Goal: Contribute content: Contribute content

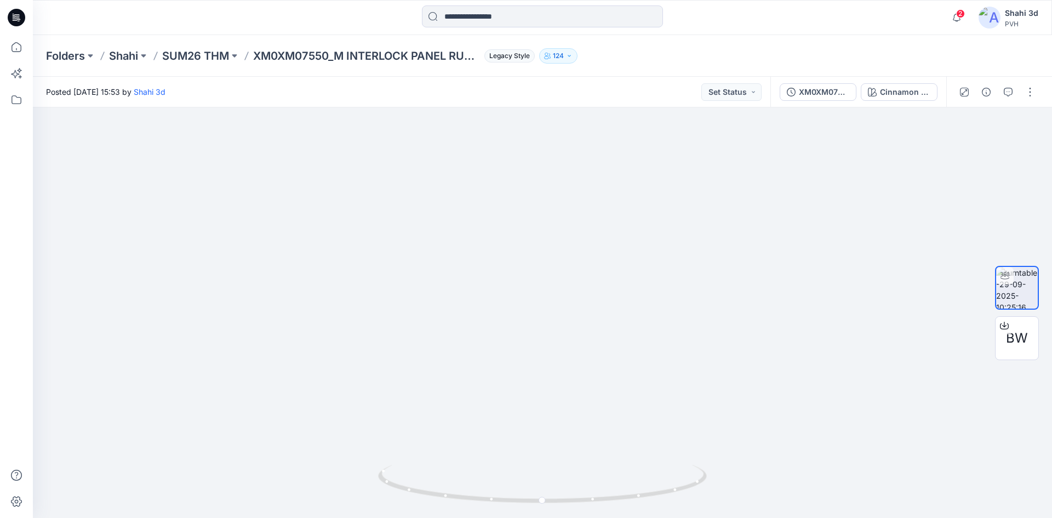
click at [20, 18] on icon at bounding box center [17, 18] width 18 height 18
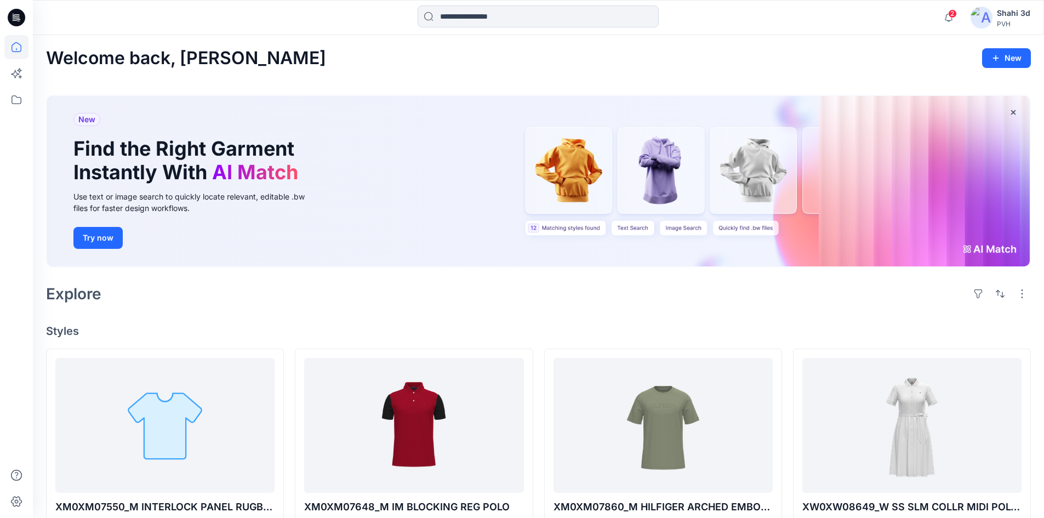
click at [287, 323] on div "Welcome back, Shahi New New Find the Right Garment Instantly With AI Match Use …" at bounding box center [538, 516] width 1011 height 962
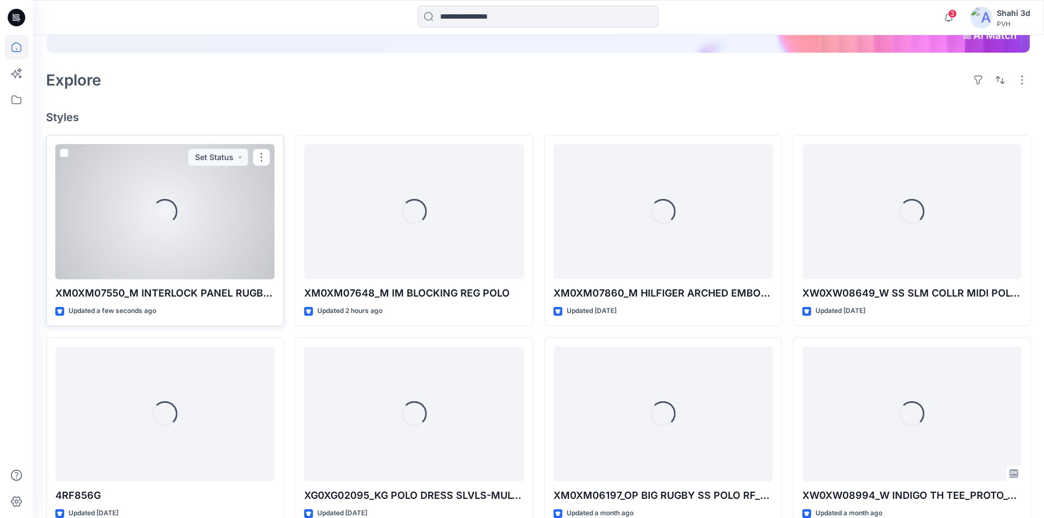
scroll to position [214, 0]
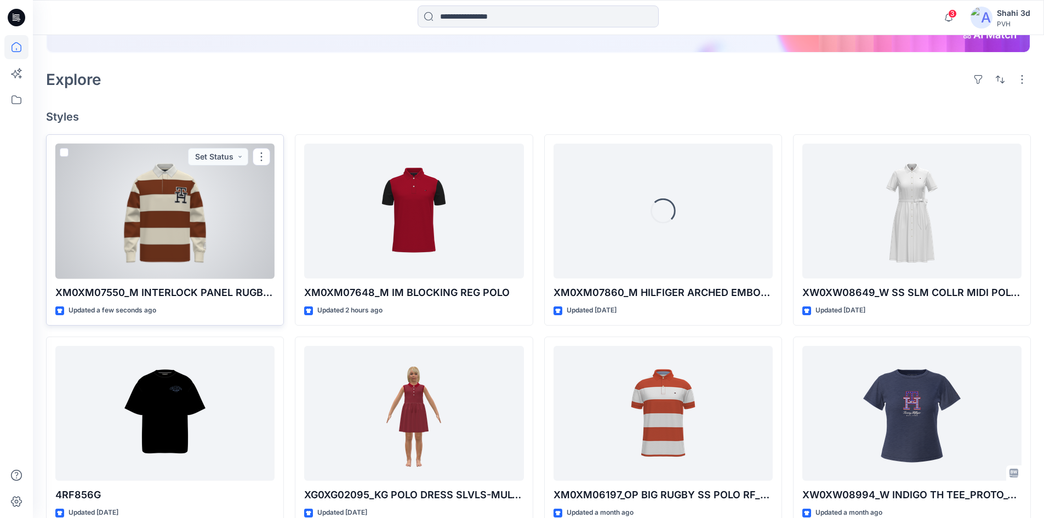
click at [188, 236] on div at bounding box center [164, 211] width 219 height 135
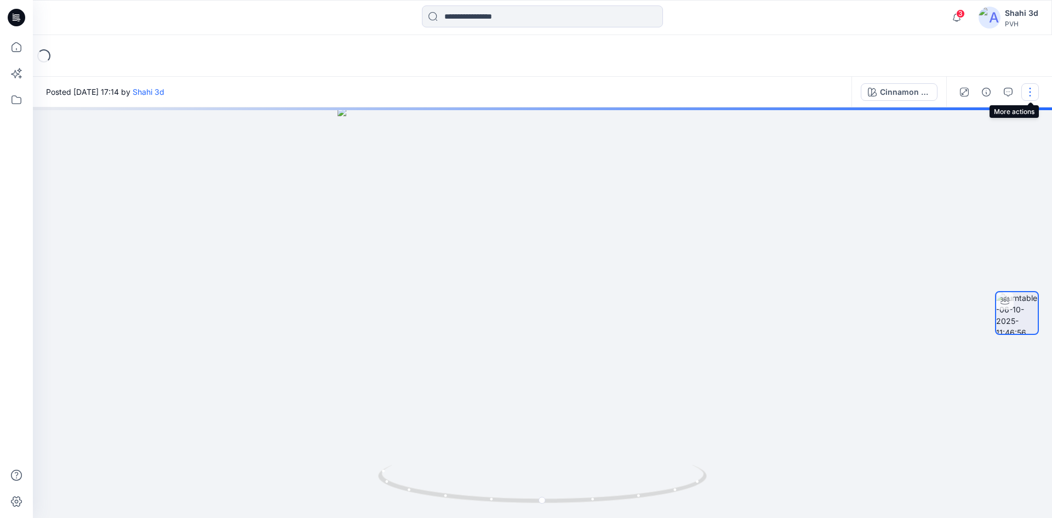
click at [1032, 90] on button "button" at bounding box center [1031, 92] width 18 height 18
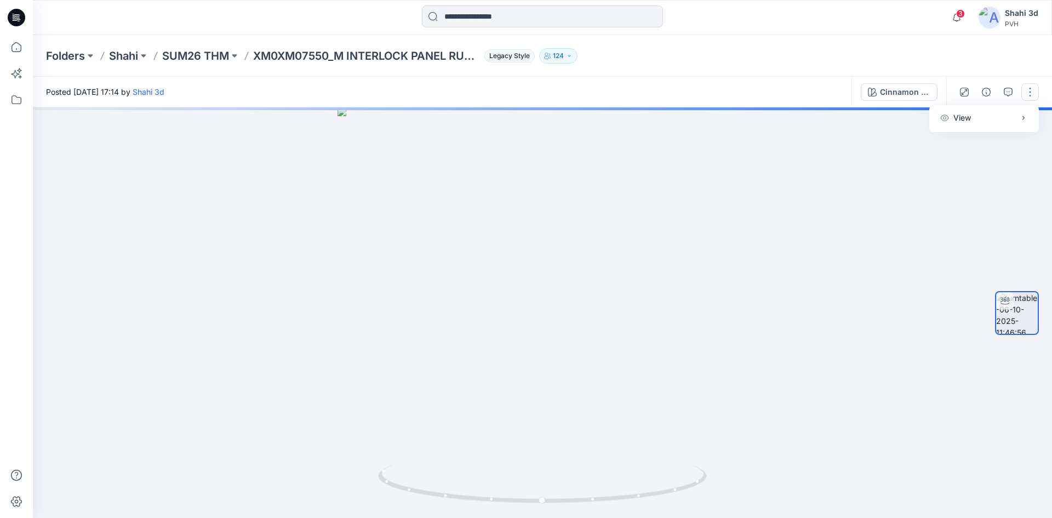
click at [922, 57] on div "Folders Shahi SUM26 THM XM0XM07550_M INTERLOCK PANEL RUGBY POLO Legacy Style 124" at bounding box center [500, 55] width 908 height 15
click at [1032, 94] on button "button" at bounding box center [1031, 92] width 18 height 18
click at [872, 214] on div at bounding box center [542, 312] width 1019 height 411
click at [1029, 90] on button "button" at bounding box center [1031, 92] width 18 height 18
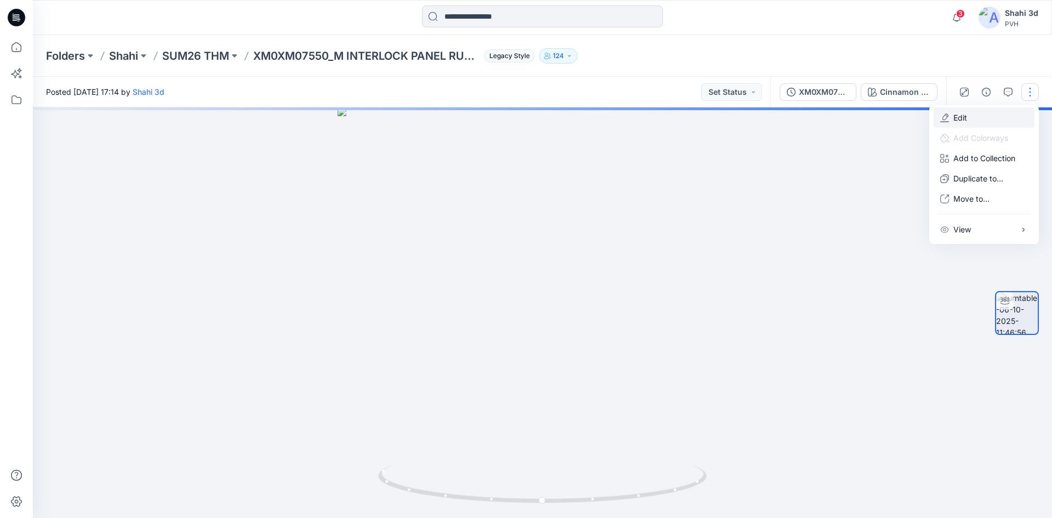
click at [961, 117] on p "Edit" at bounding box center [961, 118] width 14 height 12
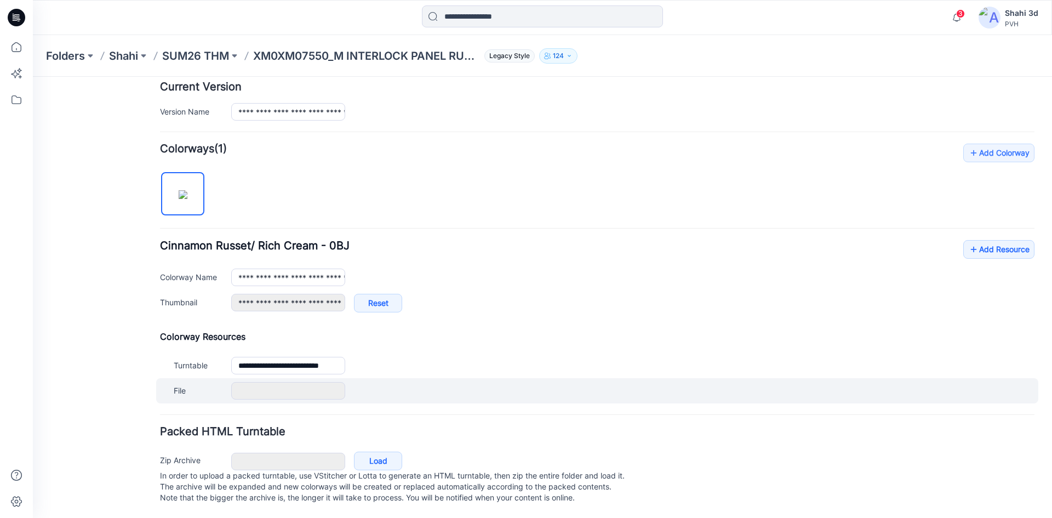
scroll to position [287, 0]
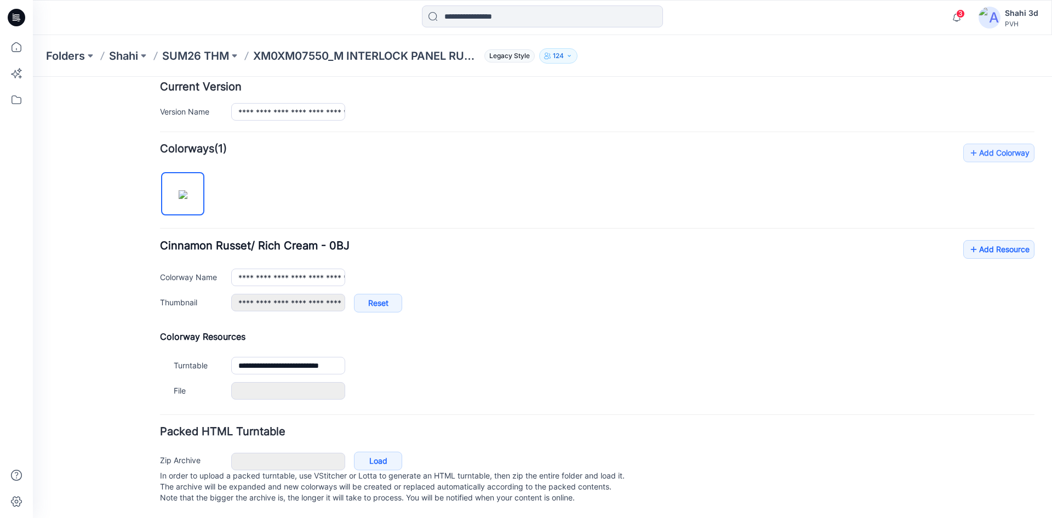
click at [405, 402] on form "**********" at bounding box center [597, 184] width 875 height 646
click at [974, 242] on link "Add Resource" at bounding box center [999, 249] width 71 height 19
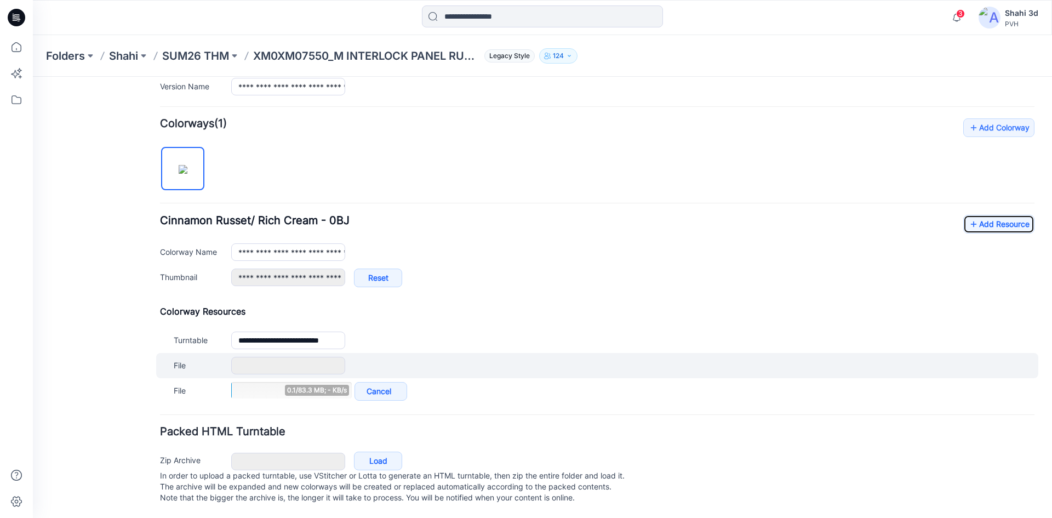
scroll to position [312, 0]
click at [458, 358] on div "File Cancel Add to all colorways" at bounding box center [597, 365] width 882 height 25
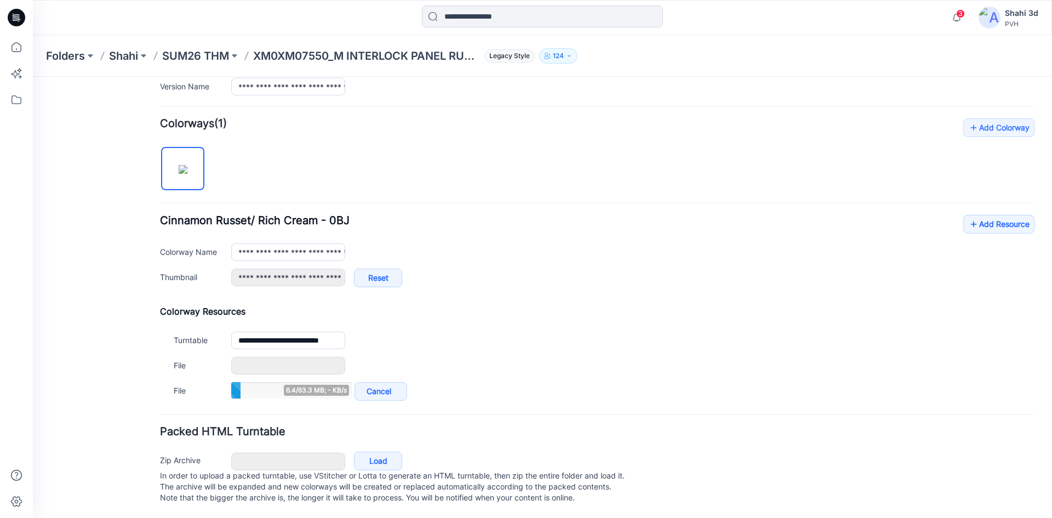
click at [505, 198] on div "**********" at bounding box center [597, 260] width 875 height 285
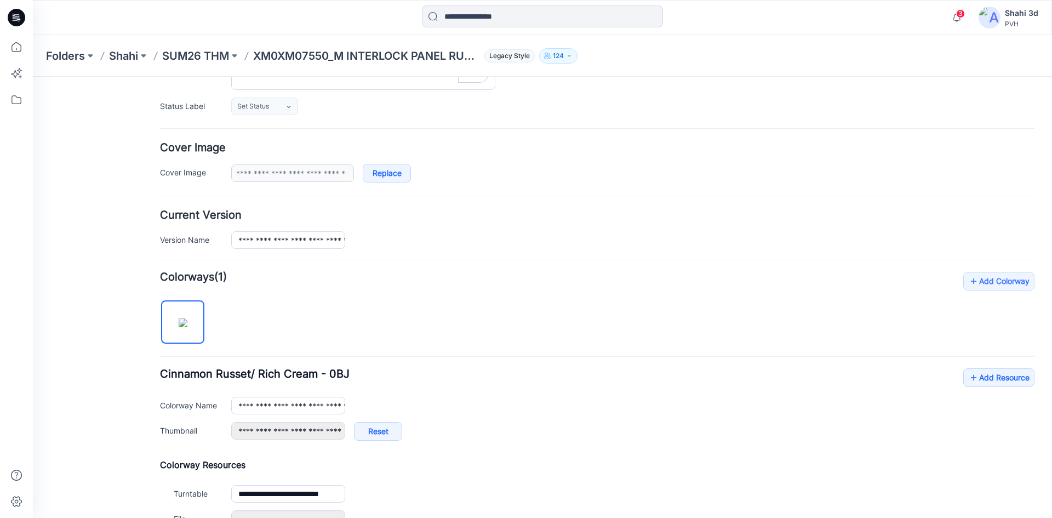
scroll to position [0, 0]
